Goal: Task Accomplishment & Management: Manage account settings

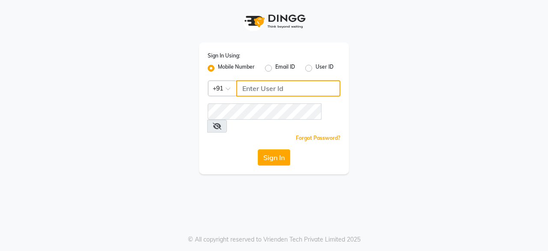
click at [292, 87] on input "Username" at bounding box center [288, 88] width 104 height 16
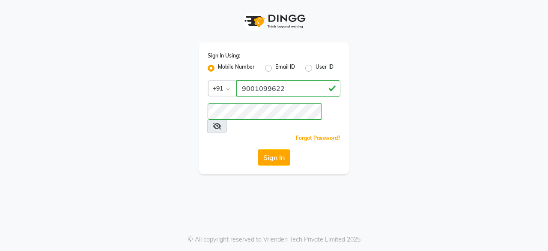
drag, startPoint x: 236, startPoint y: 136, endPoint x: 248, endPoint y: 138, distance: 11.3
click at [236, 149] on div "Sign In" at bounding box center [274, 157] width 133 height 16
click at [279, 149] on button "Sign In" at bounding box center [274, 157] width 33 height 16
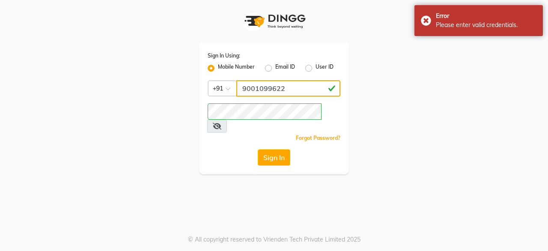
click at [278, 95] on input "9001099622" at bounding box center [288, 88] width 104 height 16
click at [278, 94] on input "9001099622" at bounding box center [288, 88] width 104 height 16
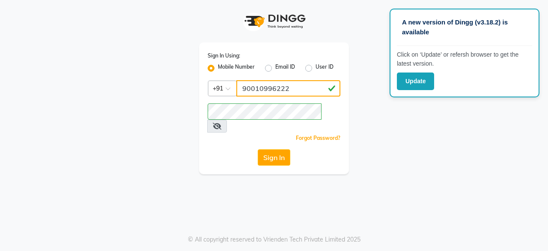
click at [300, 86] on input "90010996222" at bounding box center [288, 88] width 104 height 16
click at [296, 87] on input "90010996222" at bounding box center [288, 88] width 104 height 16
type input "9001099622"
click at [242, 136] on div "Sign In Using: Mobile Number Email ID User ID Country Code × [PHONE_NUMBER] Rem…" at bounding box center [274, 108] width 150 height 132
click at [287, 149] on button "Sign In" at bounding box center [274, 157] width 33 height 16
